Goal: Download file/media

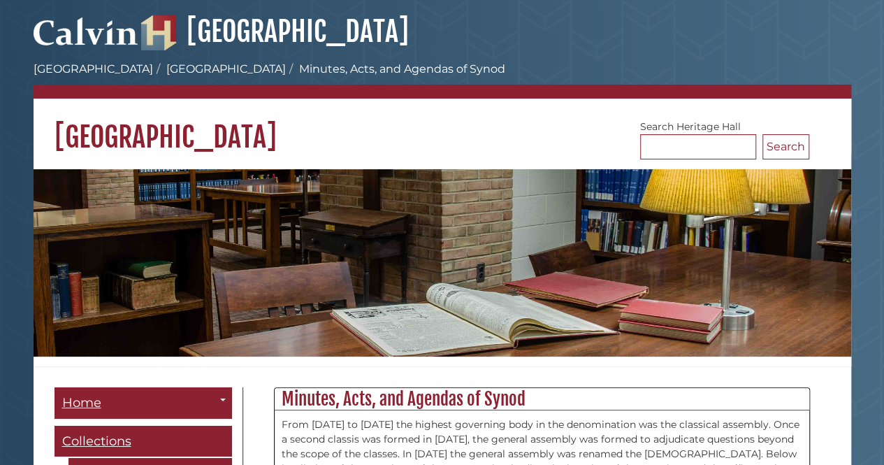
scroll to position [16186, 0]
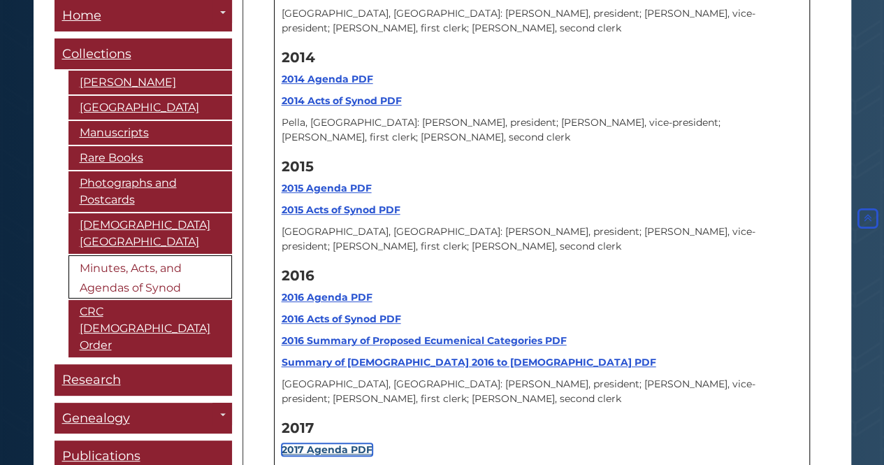
click at [330, 443] on strong "2017 Agenda PDF" at bounding box center [327, 449] width 91 height 13
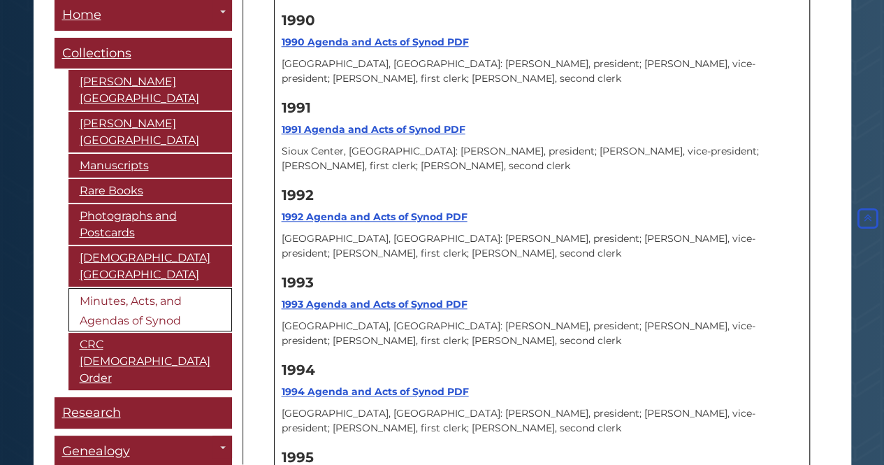
scroll to position [13879, 0]
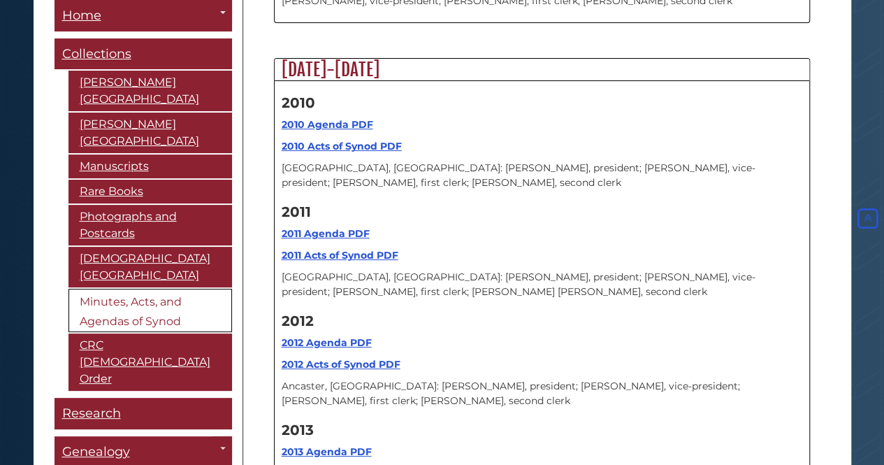
scroll to position [16256, 0]
